Goal: Find specific page/section: Find specific page/section

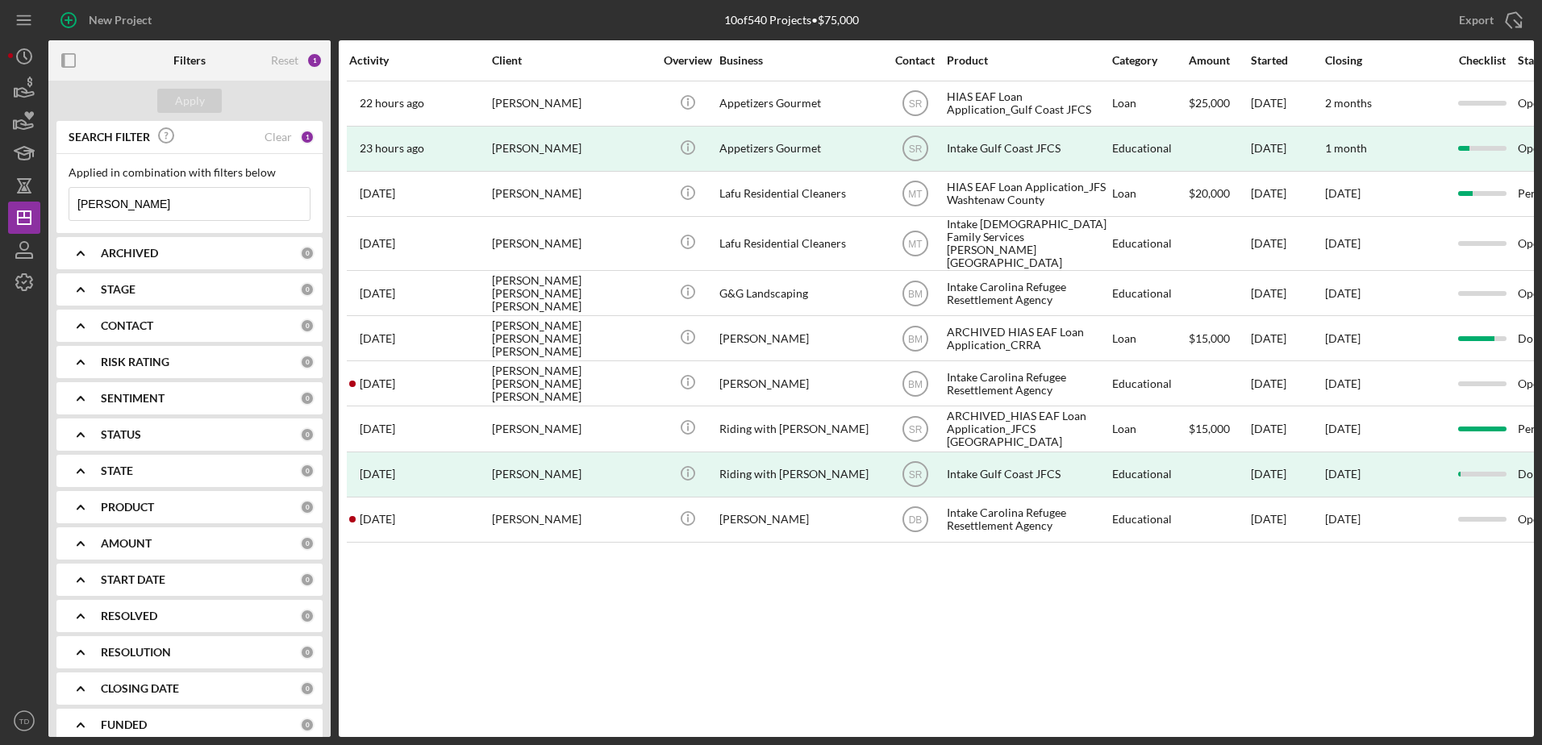
click at [118, 214] on input "[PERSON_NAME]" at bounding box center [189, 204] width 240 height 32
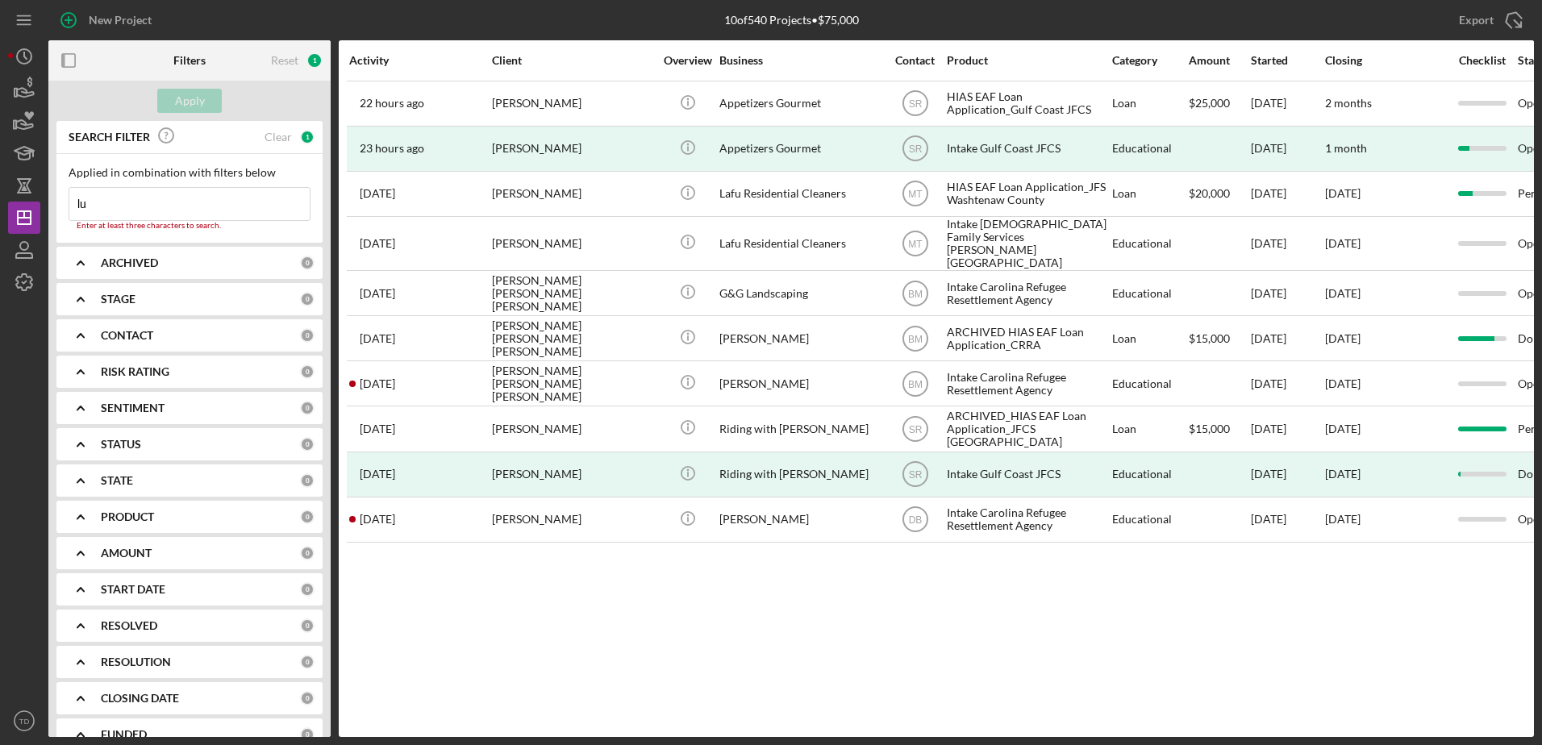
type input "l"
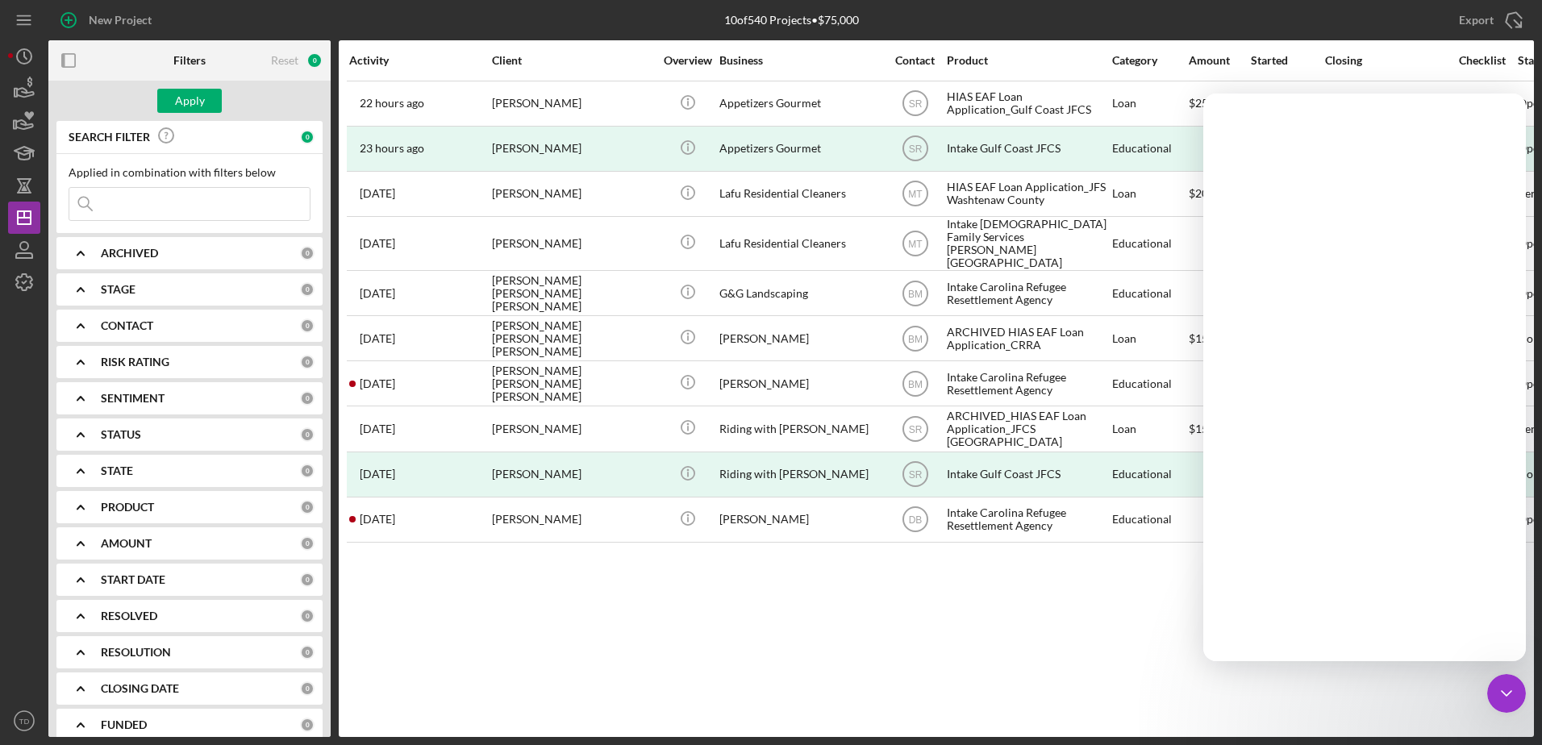
click at [250, 327] on div "CONTACT" at bounding box center [200, 325] width 199 height 13
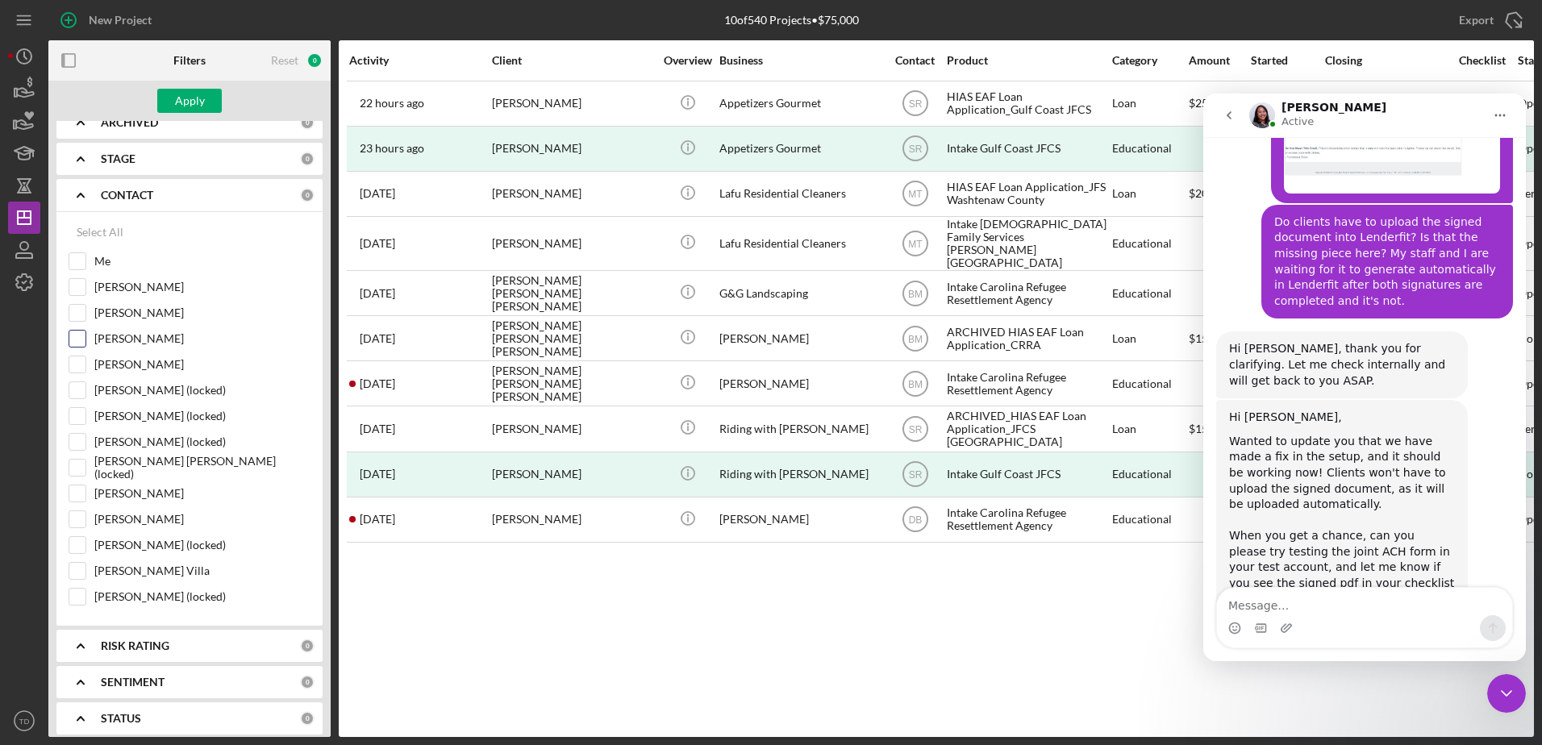
scroll to position [131, 0]
click at [83, 519] on input "[PERSON_NAME]" at bounding box center [77, 519] width 16 height 16
checkbox input "true"
click at [200, 103] on div "Apply" at bounding box center [190, 101] width 30 height 24
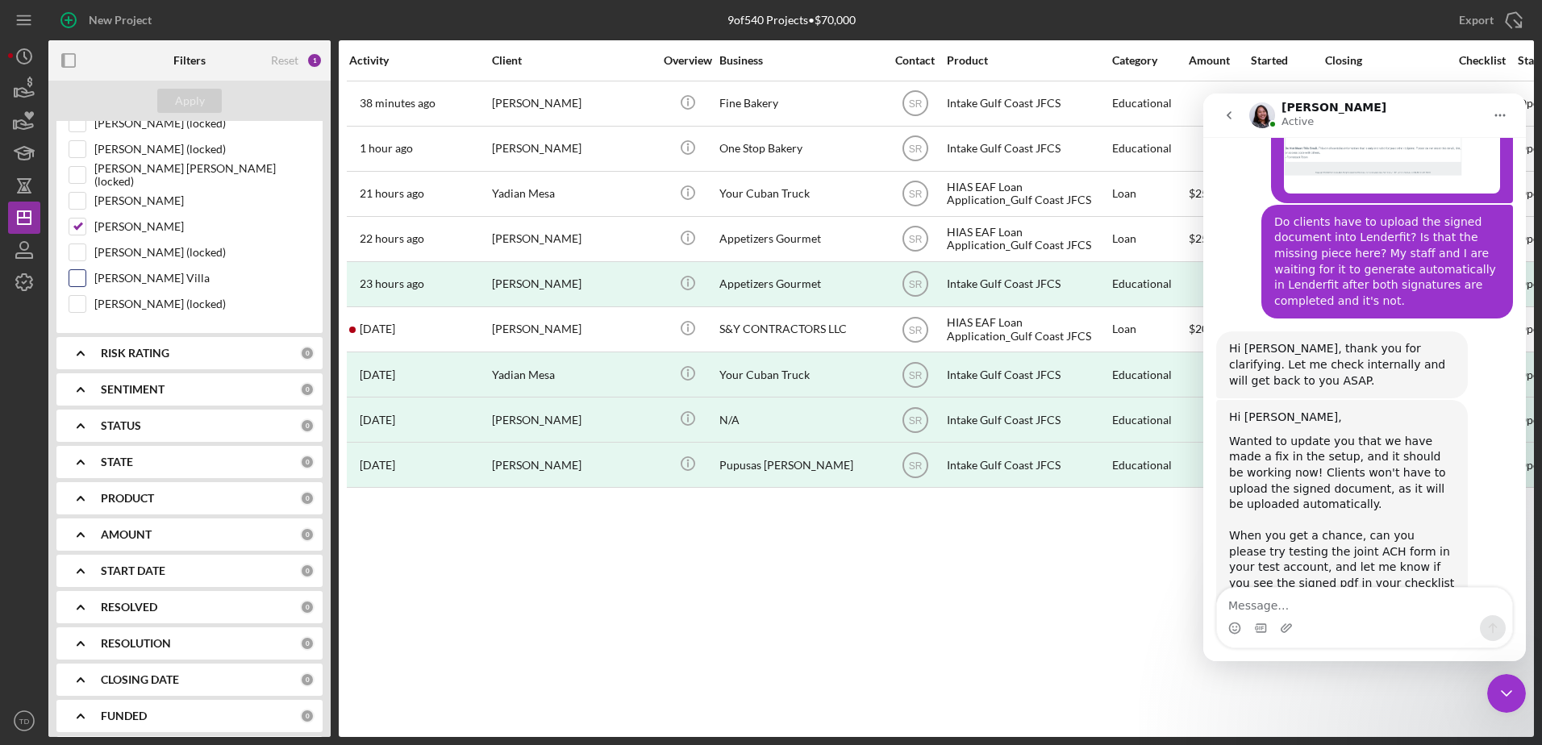
scroll to position [436, 0]
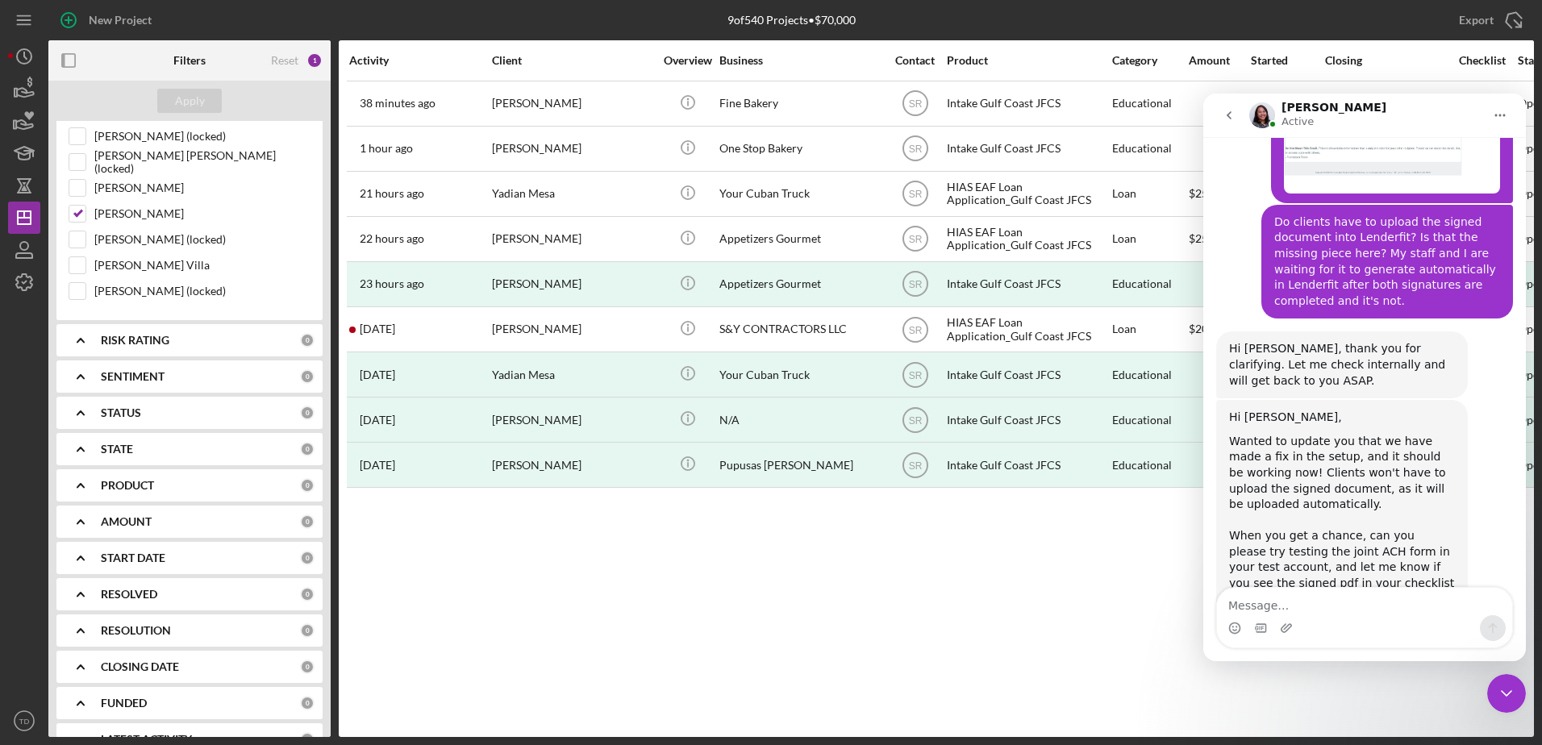
click at [1227, 114] on icon "go back" at bounding box center [1229, 115] width 13 height 13
